Goal: Check status: Check status

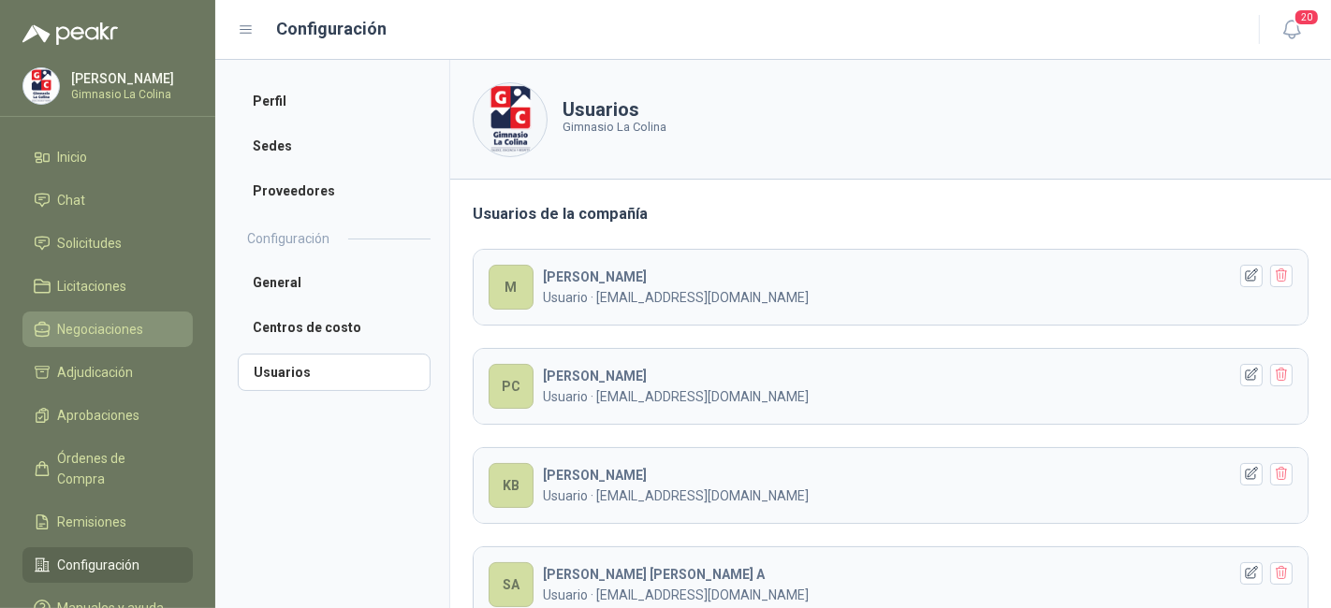
click at [106, 328] on span "Negociaciones" at bounding box center [101, 329] width 86 height 21
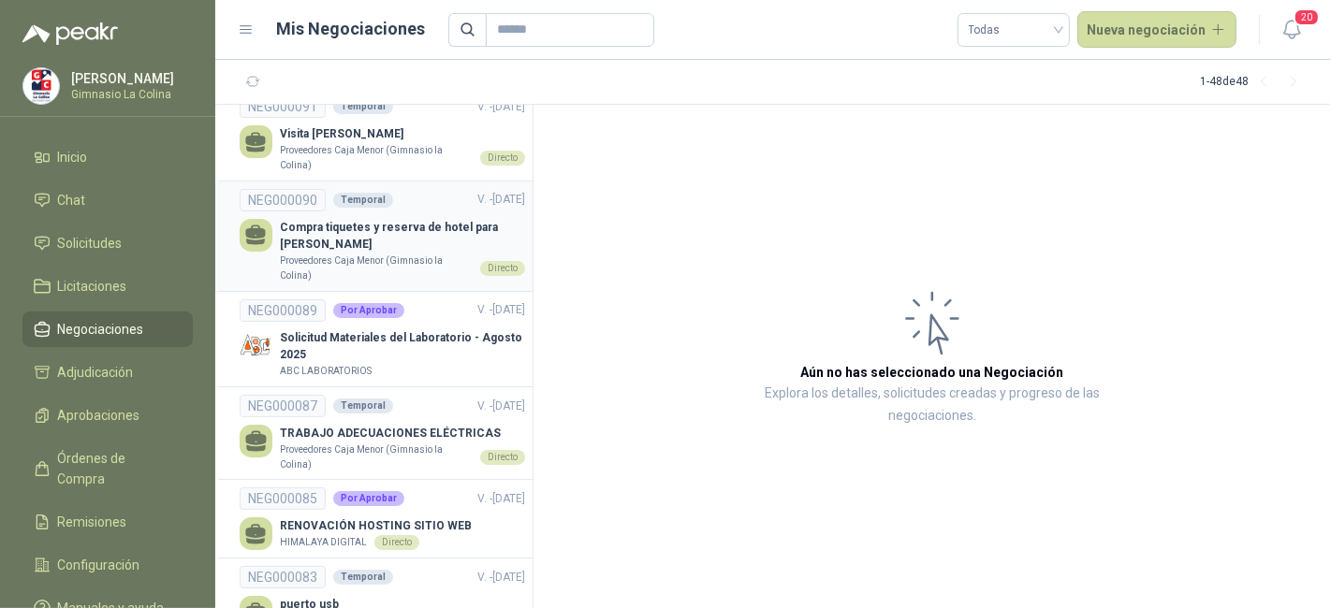
scroll to position [112, 0]
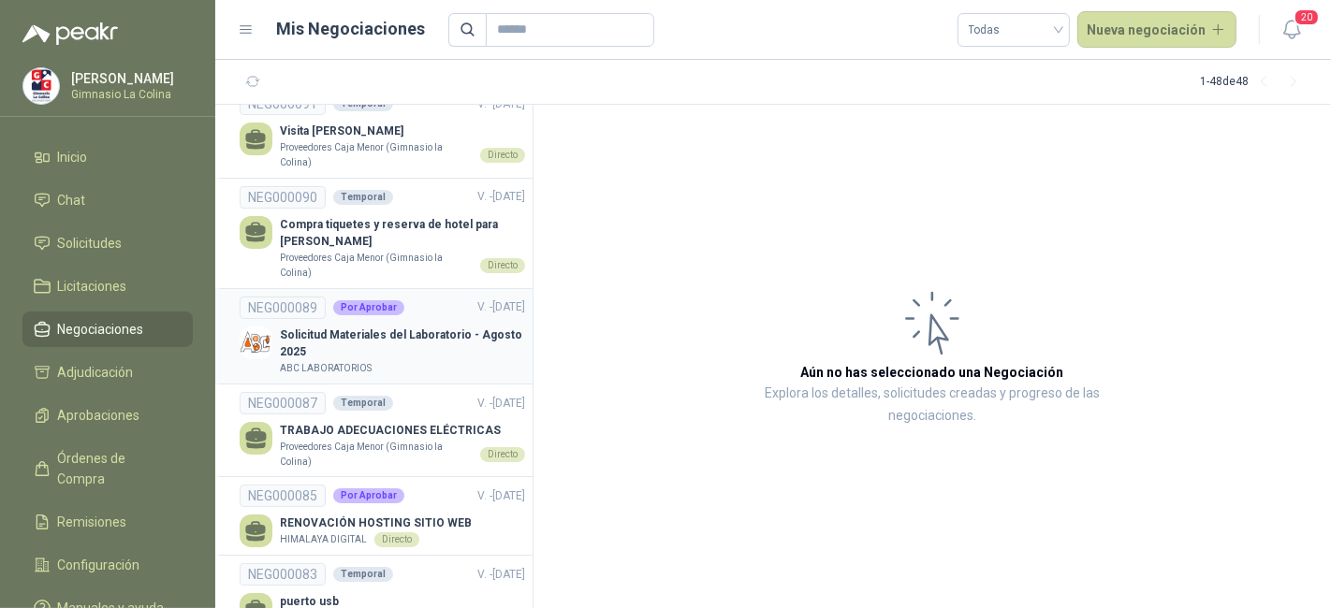
click at [366, 341] on p "Solicitud Materiales del Laboratorio - Agosto 2025" at bounding box center [402, 345] width 245 height 36
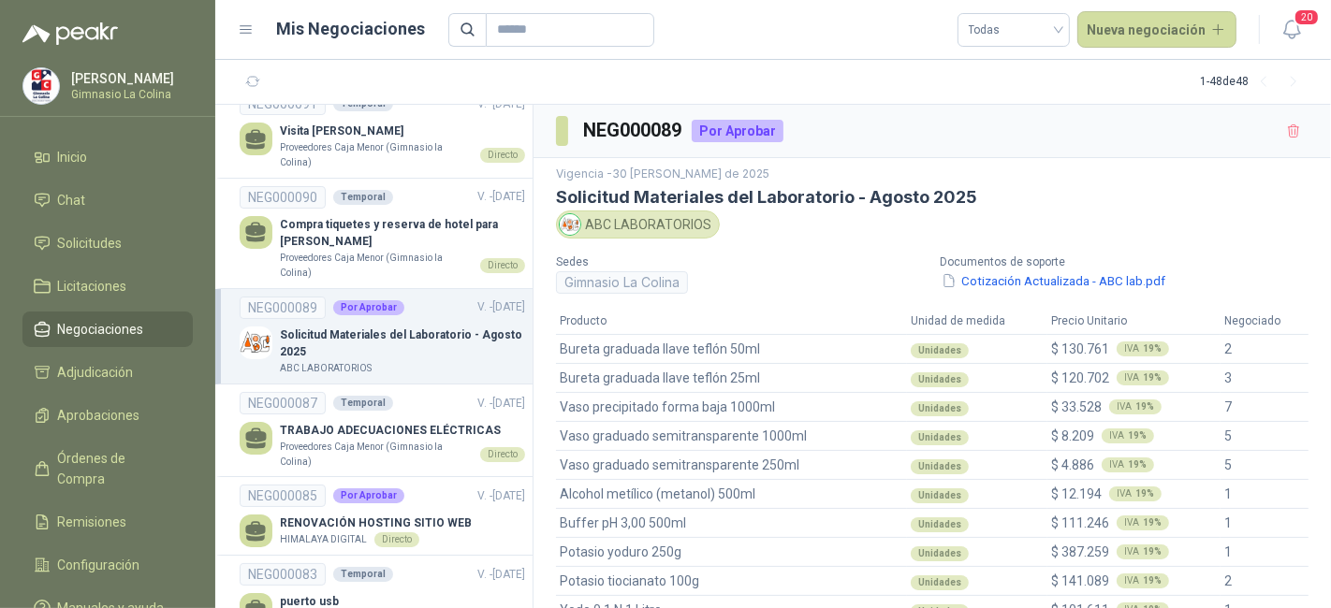
click at [115, 85] on p "[PERSON_NAME]" at bounding box center [129, 78] width 117 height 13
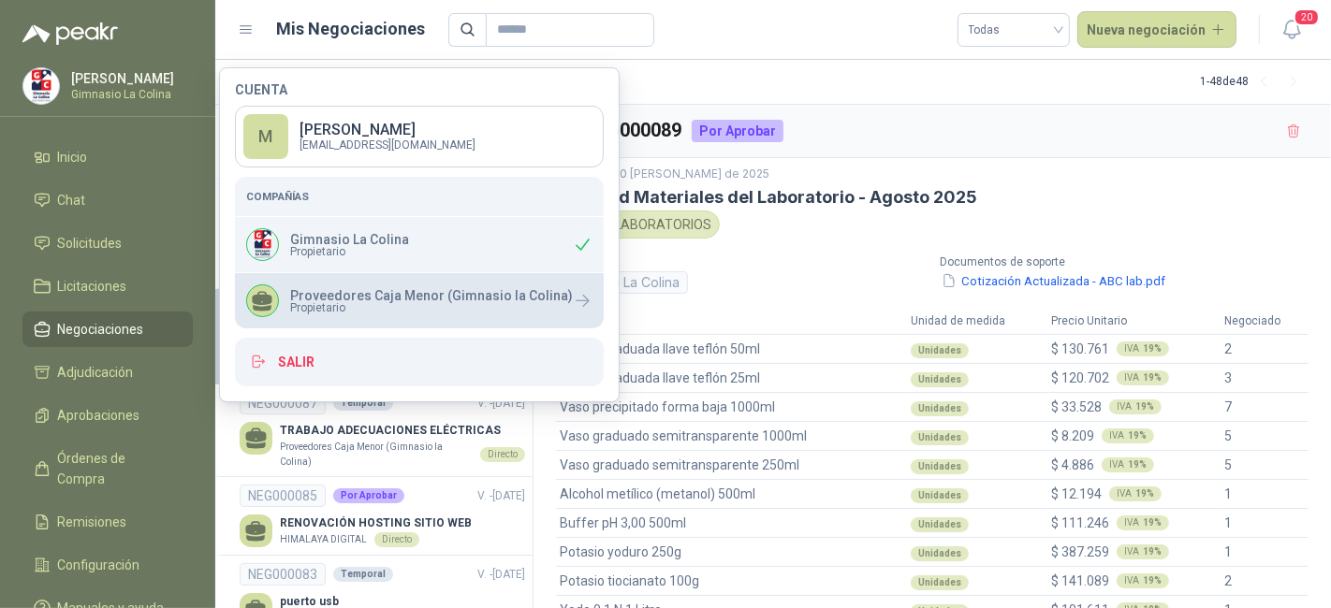
click at [372, 317] on div "Proveedores Caja Menor (Gimnasio la Colina) Propietario" at bounding box center [419, 300] width 369 height 55
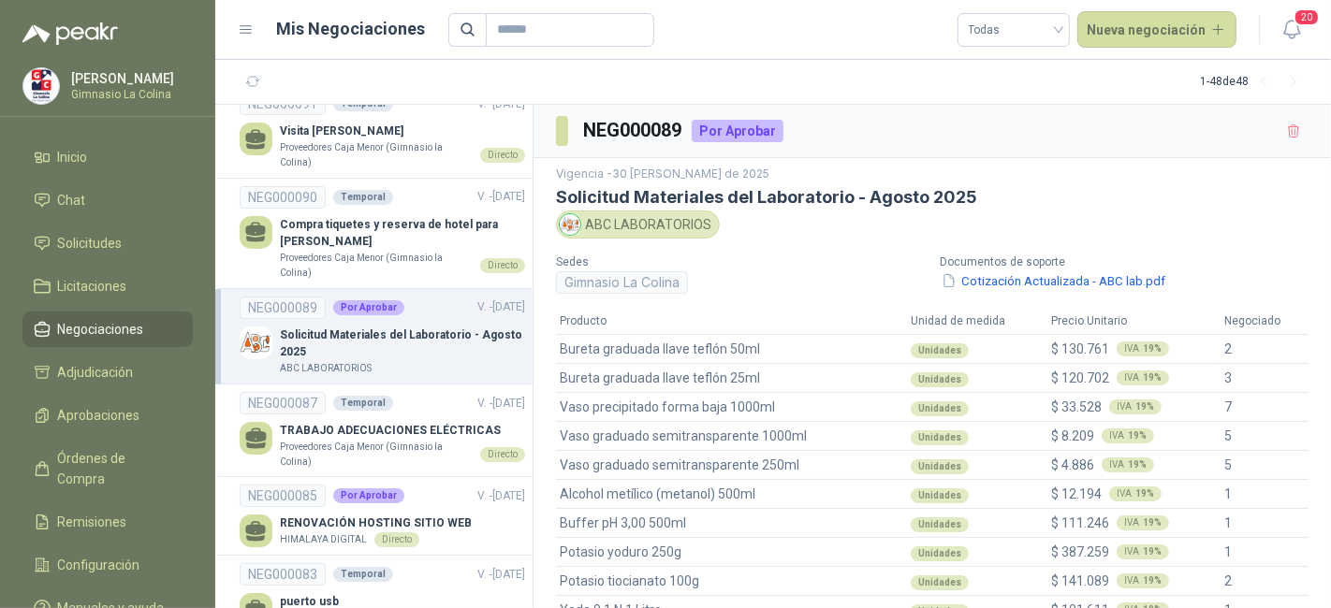
click at [769, 94] on section "1 - 48 de 48" at bounding box center [773, 82] width 1116 height 45
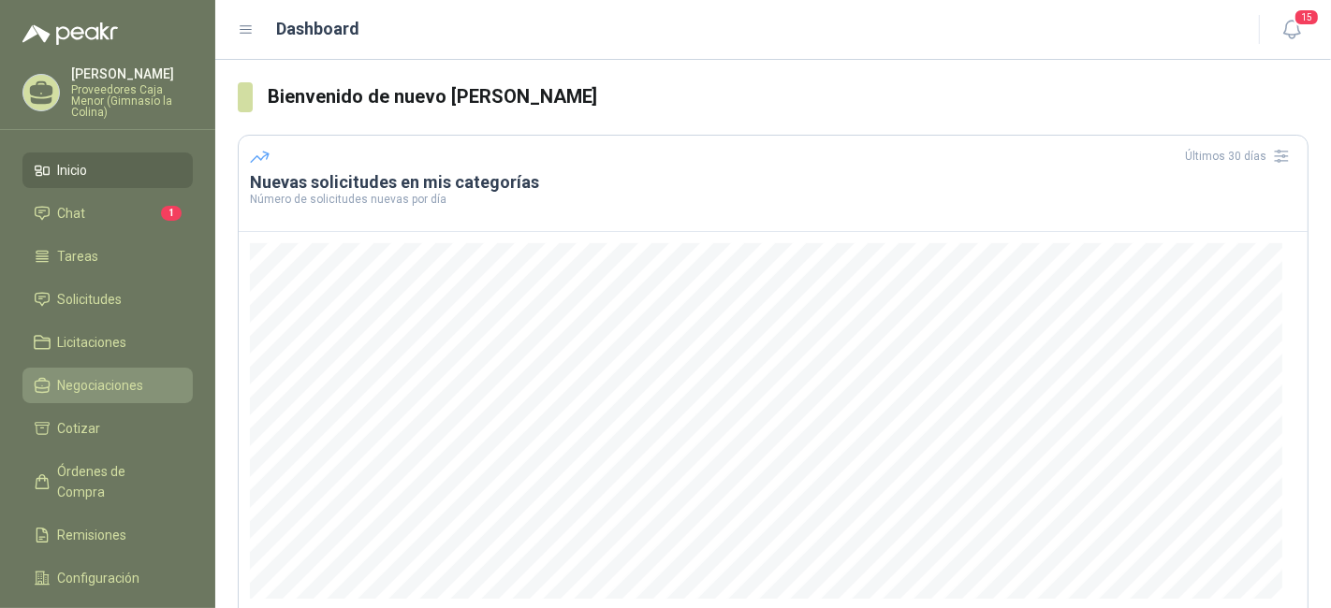
click at [106, 379] on span "Negociaciones" at bounding box center [101, 385] width 86 height 21
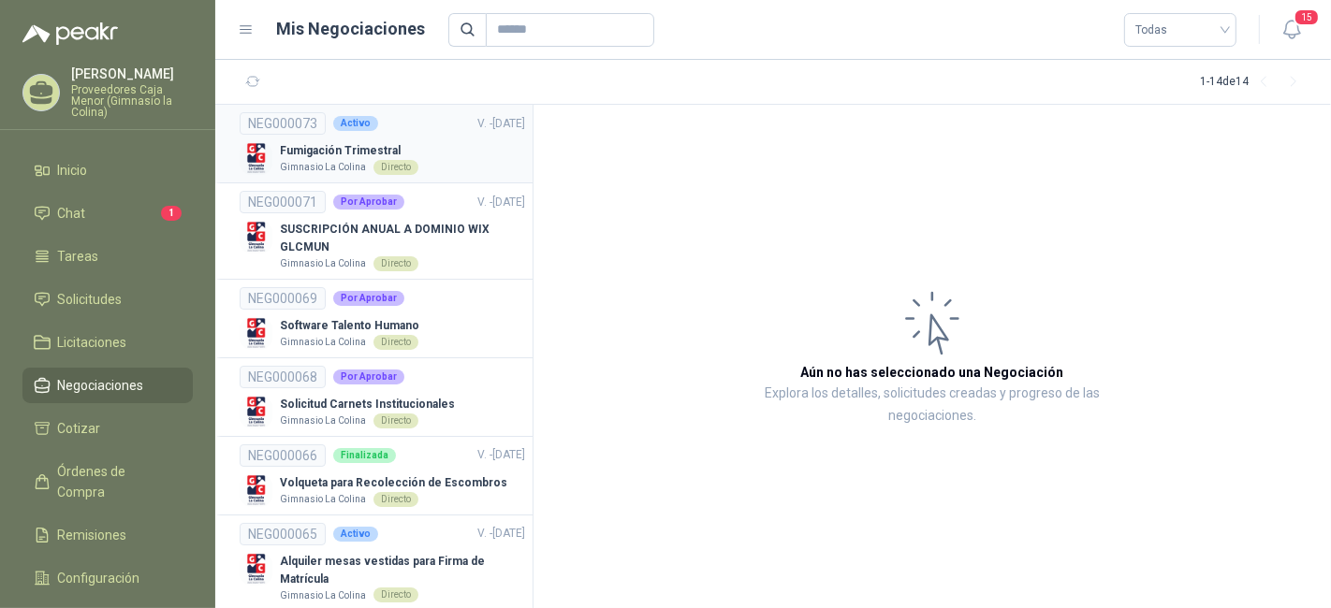
click at [333, 129] on div "NEG000073 Activo V. - [DATE]" at bounding box center [382, 123] width 285 height 22
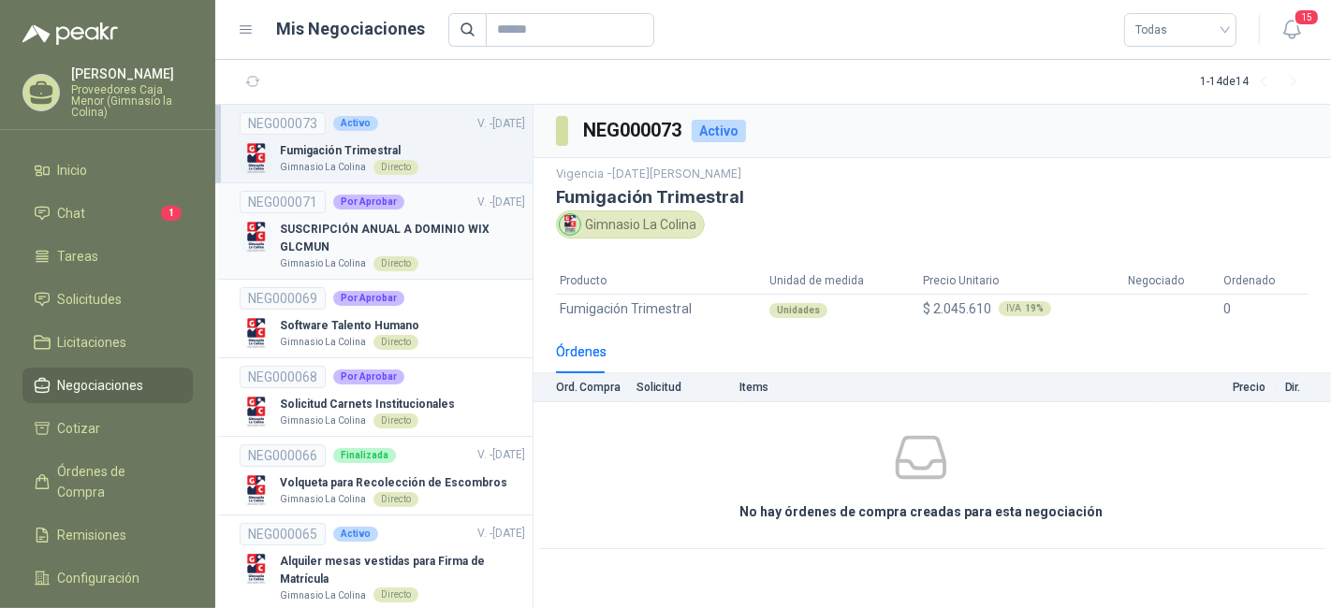
click at [353, 221] on p "SUSCRIPCIÓN ANUAL A DOMINIO WIX GLCMUN" at bounding box center [402, 239] width 245 height 36
